Goal: Task Accomplishment & Management: Use online tool/utility

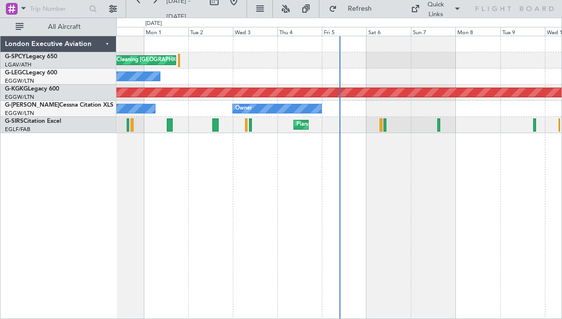
click at [199, 7] on span "[DATE] - [DATE]" at bounding box center [184, 8] width 44 height 31
click at [259, 11] on button at bounding box center [260, 9] width 16 height 16
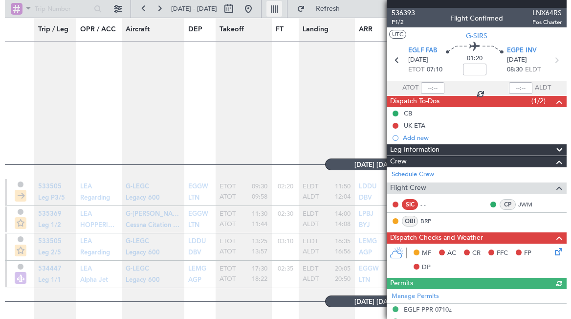
scroll to position [1096, 0]
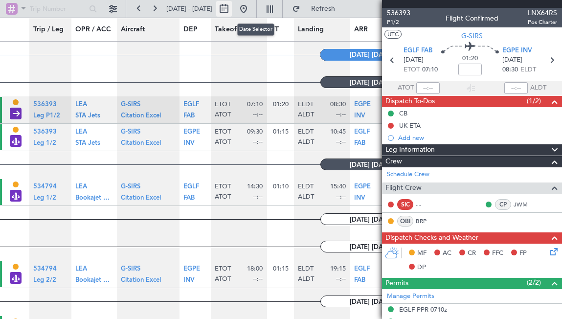
click at [232, 10] on button at bounding box center [224, 9] width 16 height 16
select select "8"
select select "2025"
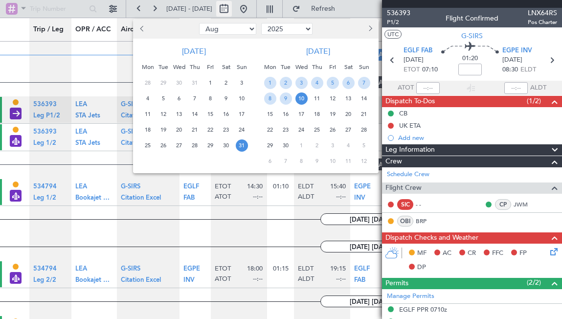
click at [253, 10] on div at bounding box center [281, 159] width 562 height 319
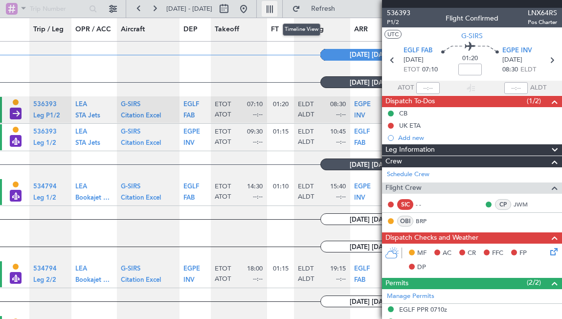
click at [277, 10] on button at bounding box center [270, 9] width 16 height 16
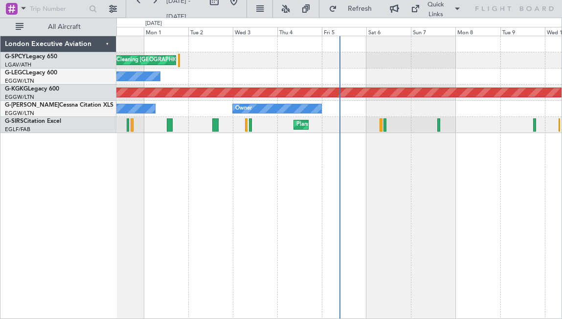
click at [191, 7] on span "[DATE] - [DATE]" at bounding box center [184, 8] width 44 height 31
click at [176, 8] on span "[DATE] - [DATE]" at bounding box center [178, 9] width 24 height 24
click at [204, 12] on span "[DATE] - [DATE]" at bounding box center [184, 8] width 44 height 31
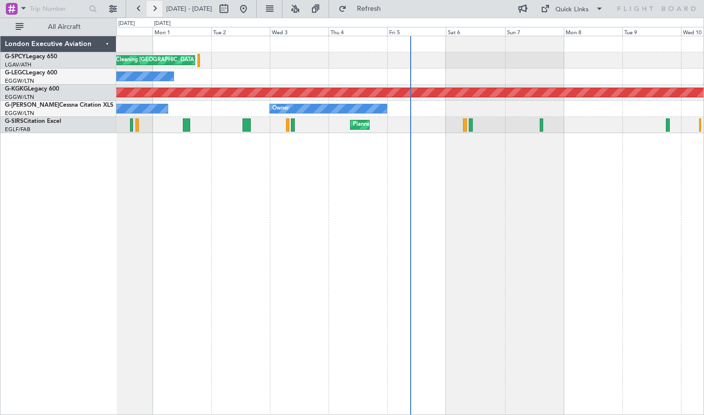
click at [157, 9] on button at bounding box center [155, 9] width 16 height 16
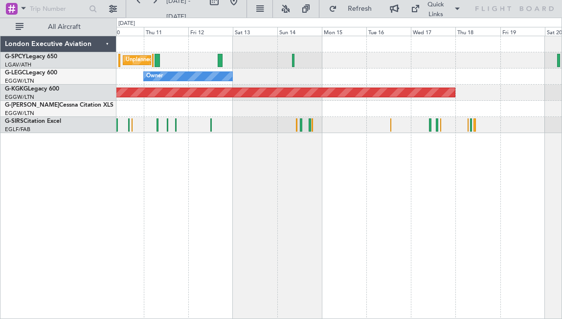
click at [143, 11] on div at bounding box center [146, 8] width 31 height 31
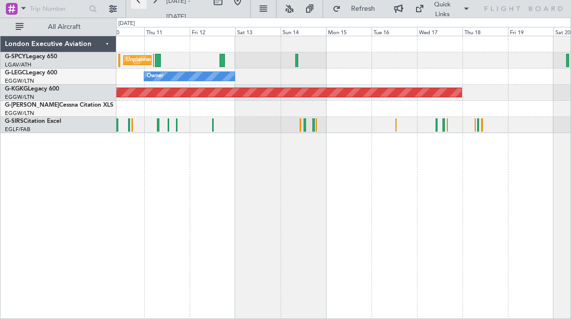
click at [139, 2] on button at bounding box center [139, 1] width 16 height 16
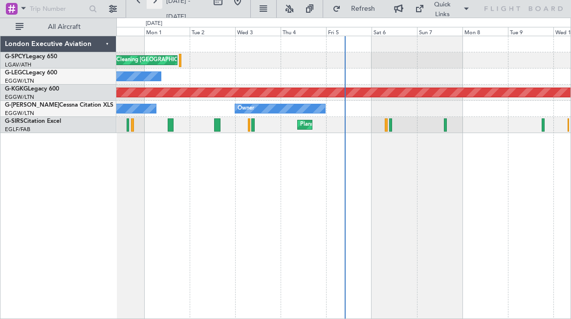
click at [154, 3] on button at bounding box center [155, 1] width 16 height 16
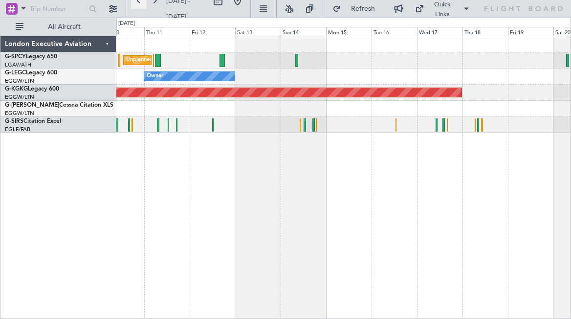
click at [138, 1] on button at bounding box center [139, 1] width 16 height 16
